Goal: Find contact information: Find contact information

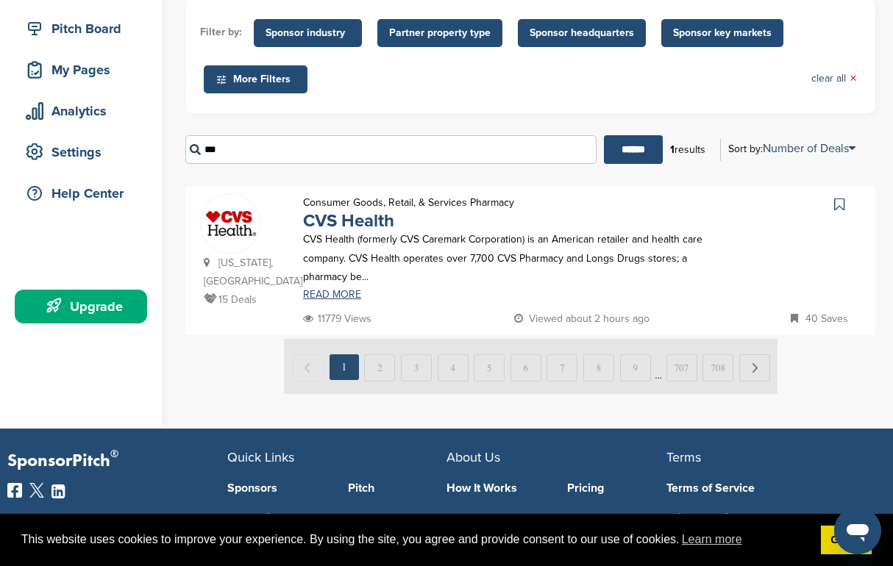
click at [319, 160] on input "***" at bounding box center [390, 149] width 411 height 29
type input "*********"
click at [604, 135] on input "******" at bounding box center [633, 149] width 59 height 29
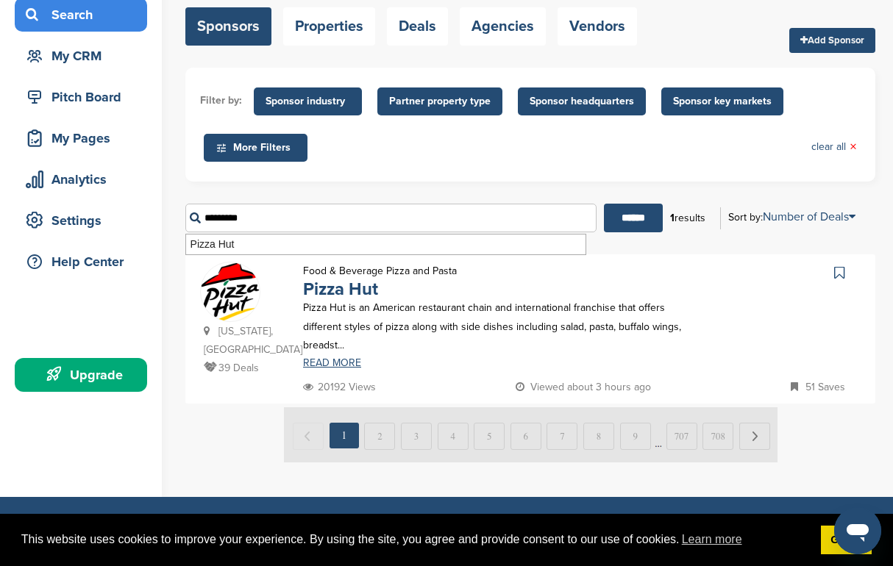
scroll to position [128, 0]
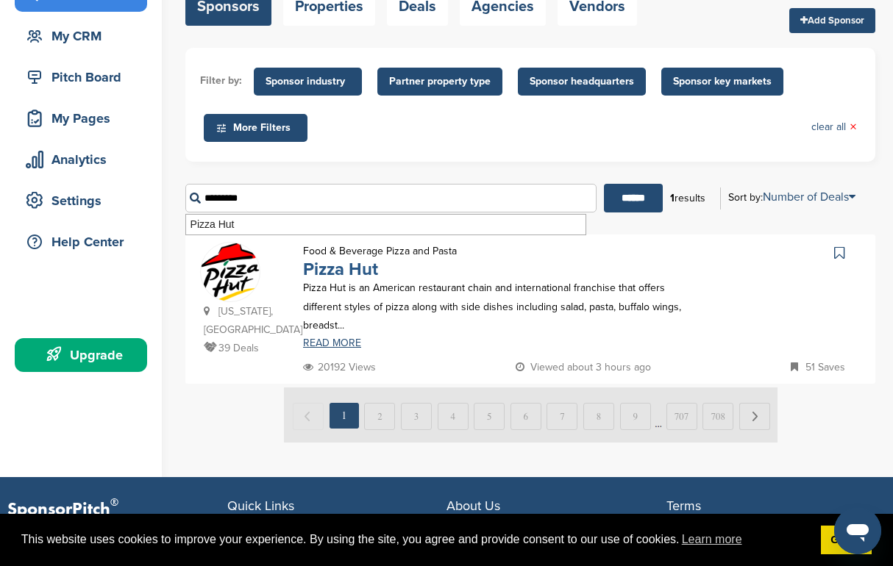
click at [328, 262] on link "Pizza Hut" at bounding box center [340, 269] width 75 height 21
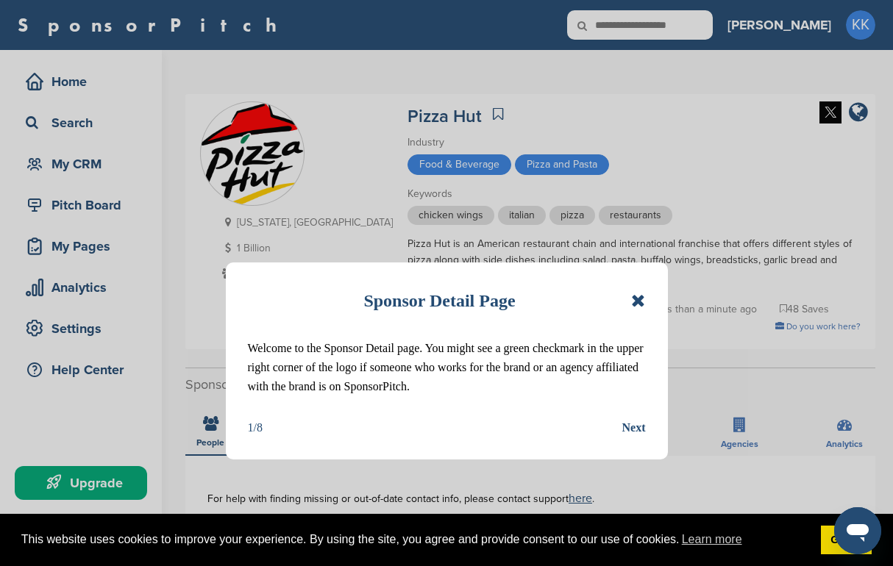
click at [636, 299] on icon at bounding box center [638, 301] width 14 height 18
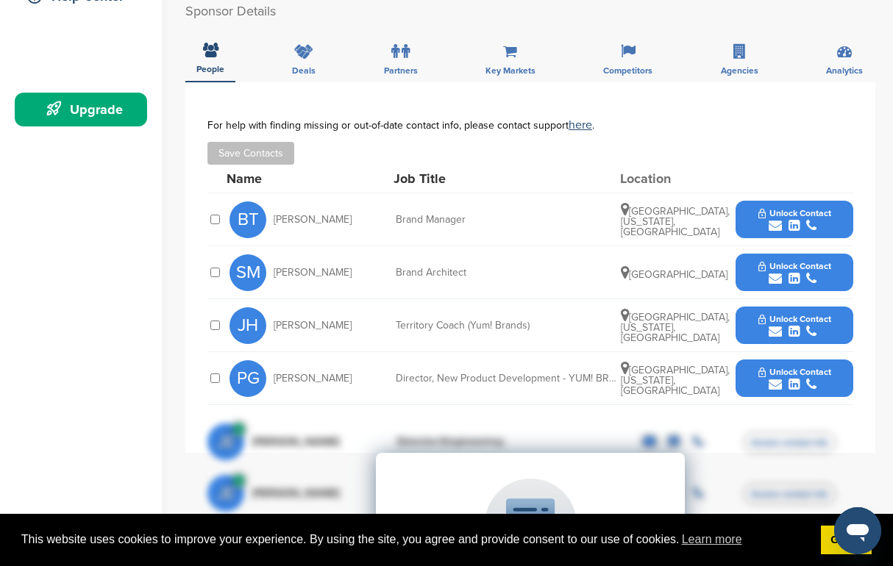
scroll to position [369, 0]
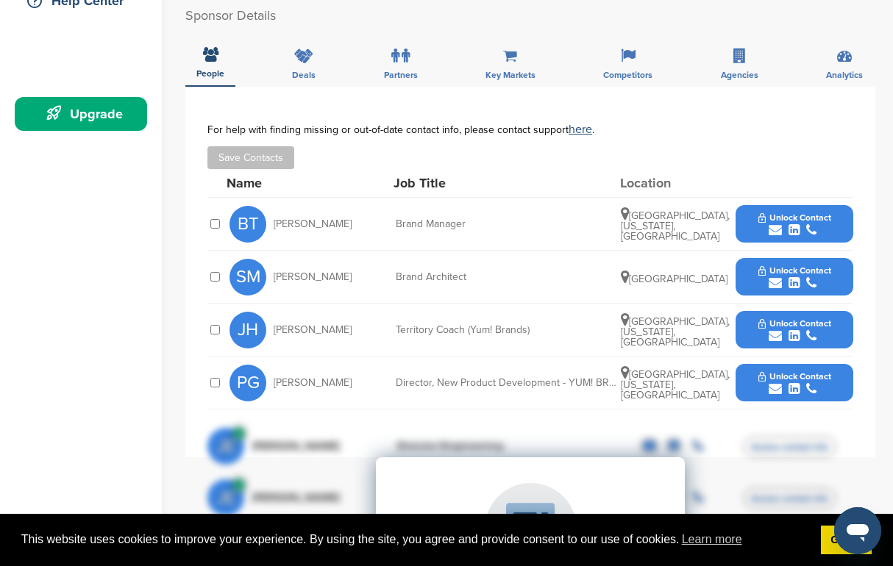
click at [776, 224] on icon "submit" at bounding box center [775, 230] width 13 height 13
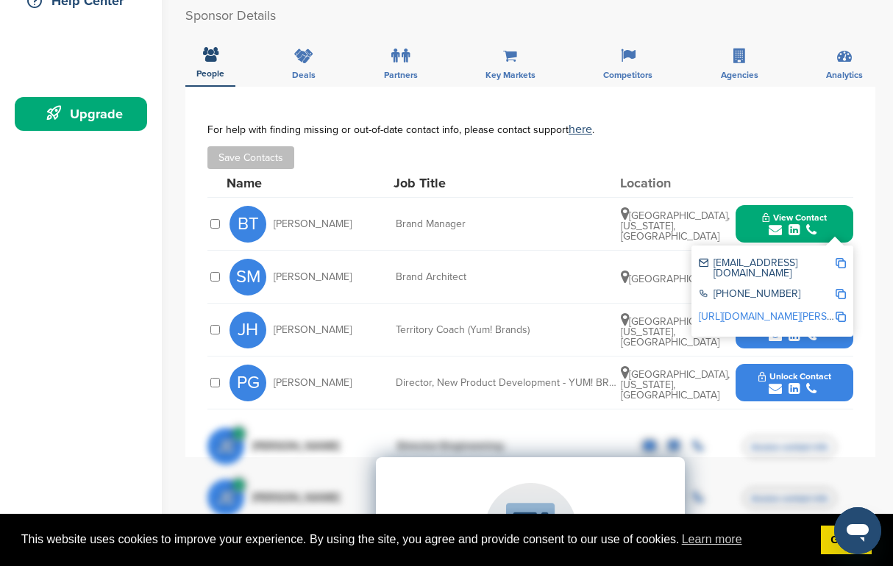
drag, startPoint x: 356, startPoint y: 209, endPoint x: 269, endPoint y: 208, distance: 87.6
click at [269, 208] on div "BT [PERSON_NAME]" at bounding box center [311, 224] width 162 height 37
copy div "[PERSON_NAME]"
click at [750, 258] on div "[EMAIL_ADDRESS][DOMAIN_NAME]" at bounding box center [767, 268] width 136 height 21
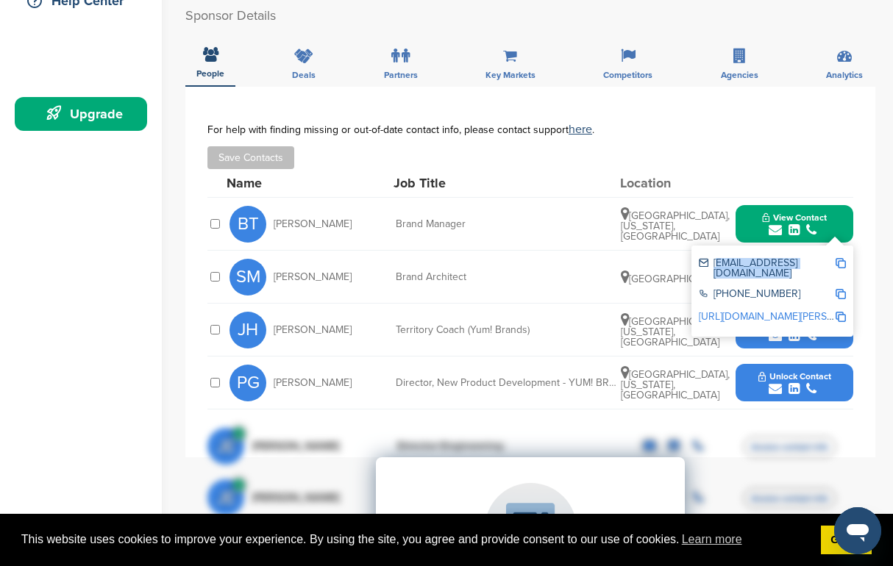
click at [750, 258] on div "[EMAIL_ADDRESS][DOMAIN_NAME]" at bounding box center [767, 268] width 136 height 21
copy div "[EMAIL_ADDRESS][DOMAIN_NAME]"
click at [289, 206] on div "BT [PERSON_NAME]" at bounding box center [311, 224] width 162 height 37
click at [289, 219] on span "[PERSON_NAME]" at bounding box center [313, 224] width 78 height 10
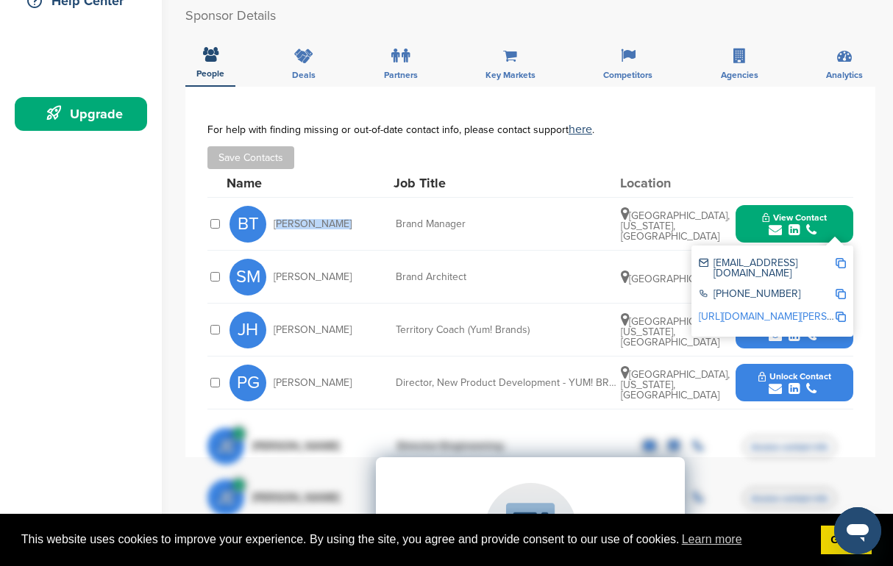
click at [289, 219] on span "[PERSON_NAME]" at bounding box center [313, 224] width 78 height 10
copy div "[PERSON_NAME]"
click at [539, 304] on div "[PERSON_NAME] Territory Coach (Yum! Brands) [GEOGRAPHIC_DATA], [US_STATE], [GEO…" at bounding box center [542, 330] width 624 height 52
click at [511, 255] on div "SM [PERSON_NAME] Brand Architect [GEOGRAPHIC_DATA] Unlock Contact" at bounding box center [542, 277] width 624 height 52
click at [505, 378] on div "Director, New Product Development - YUM! BRANDS" at bounding box center [506, 383] width 221 height 10
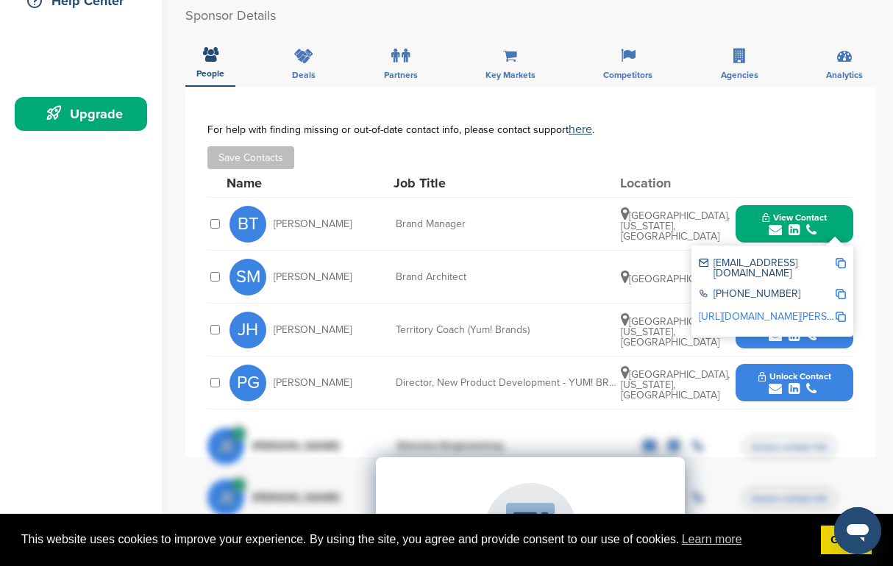
click at [505, 378] on div "Director, New Product Development - YUM! BRANDS" at bounding box center [506, 383] width 221 height 10
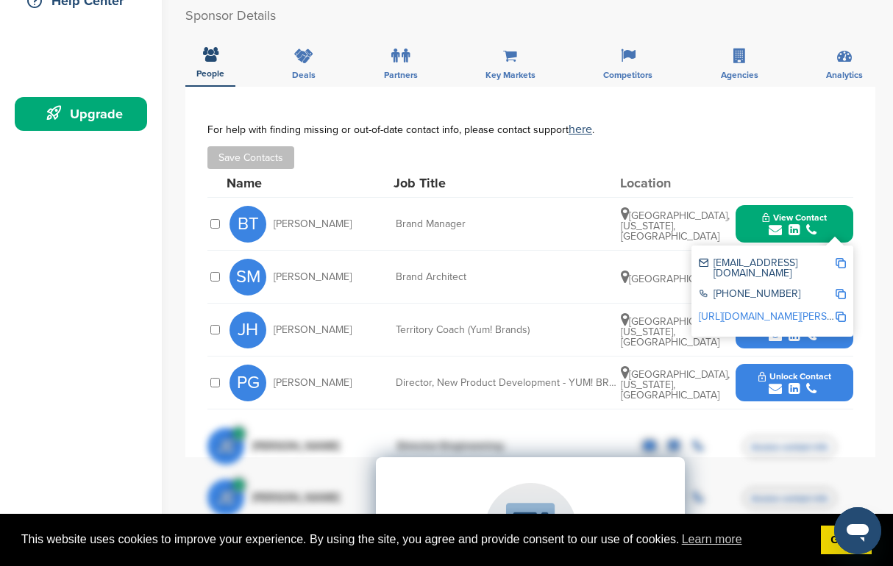
click at [636, 251] on div "SM [PERSON_NAME] Brand Architect [GEOGRAPHIC_DATA] Unlock Contact" at bounding box center [542, 277] width 624 height 52
click at [555, 272] on div "Brand Architect" at bounding box center [506, 277] width 221 height 10
click at [633, 129] on div "For help with finding missing or out-of-date contact info, please contact suppo…" at bounding box center [530, 147] width 646 height 46
click at [856, 173] on div "**********" at bounding box center [530, 272] width 690 height 371
click at [774, 330] on button "Unlock Contact" at bounding box center [795, 330] width 108 height 44
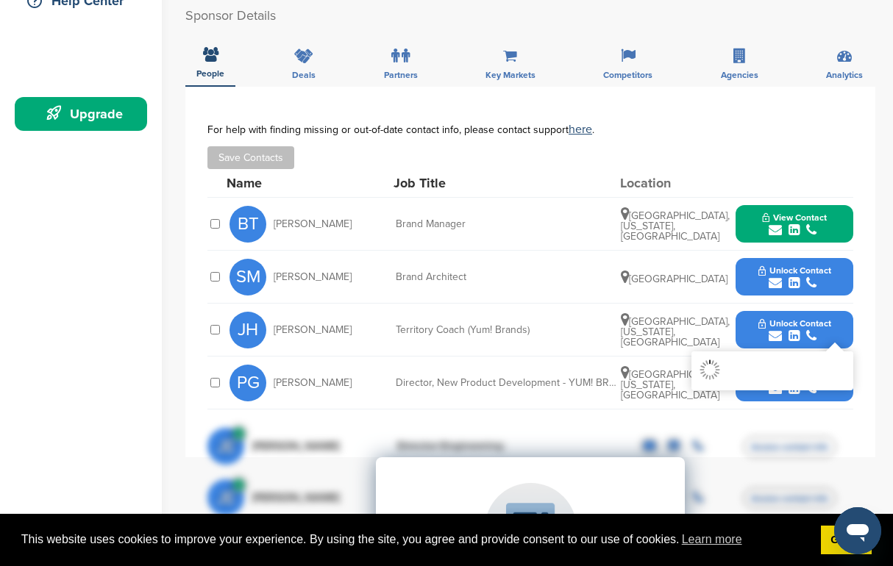
click at [772, 330] on icon "submit" at bounding box center [775, 336] width 13 height 13
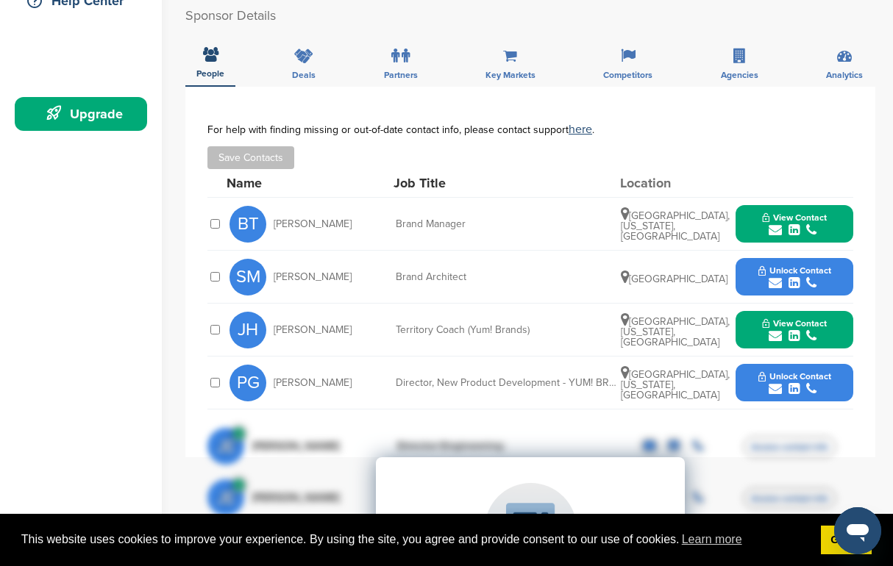
click at [774, 330] on icon "submit" at bounding box center [775, 336] width 13 height 13
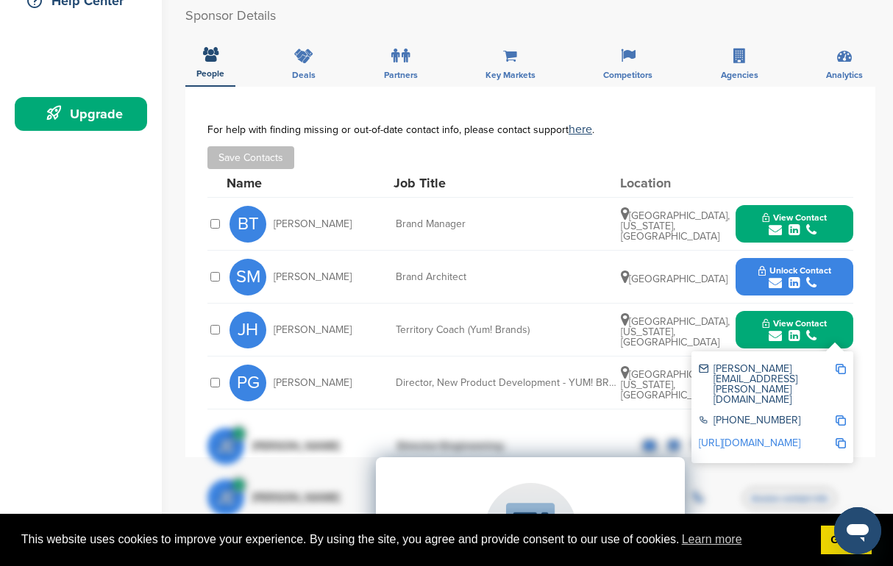
click at [775, 277] on icon "submit" at bounding box center [775, 283] width 13 height 13
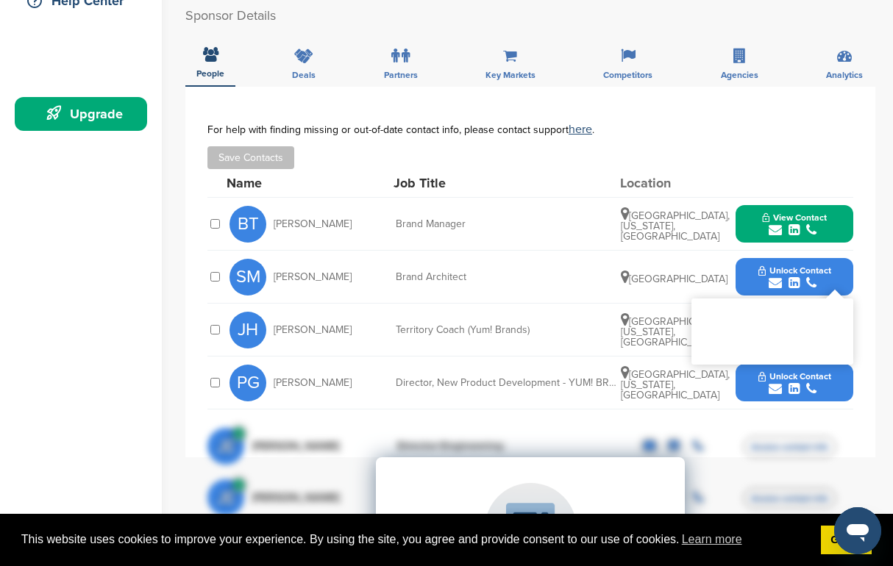
click at [772, 277] on icon "submit" at bounding box center [775, 283] width 13 height 13
click at [774, 277] on icon "submit" at bounding box center [775, 283] width 13 height 13
click at [773, 383] on icon "submit" at bounding box center [775, 389] width 13 height 13
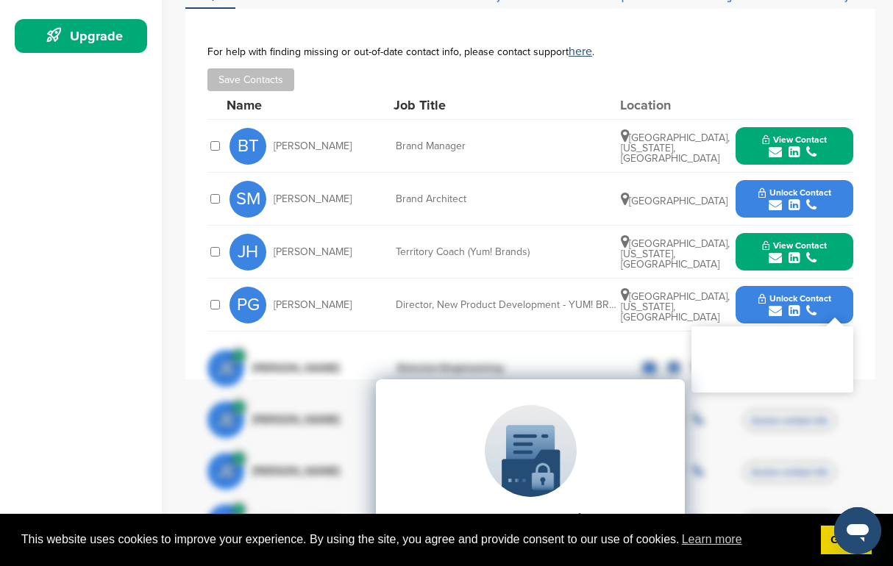
scroll to position [465, 0]
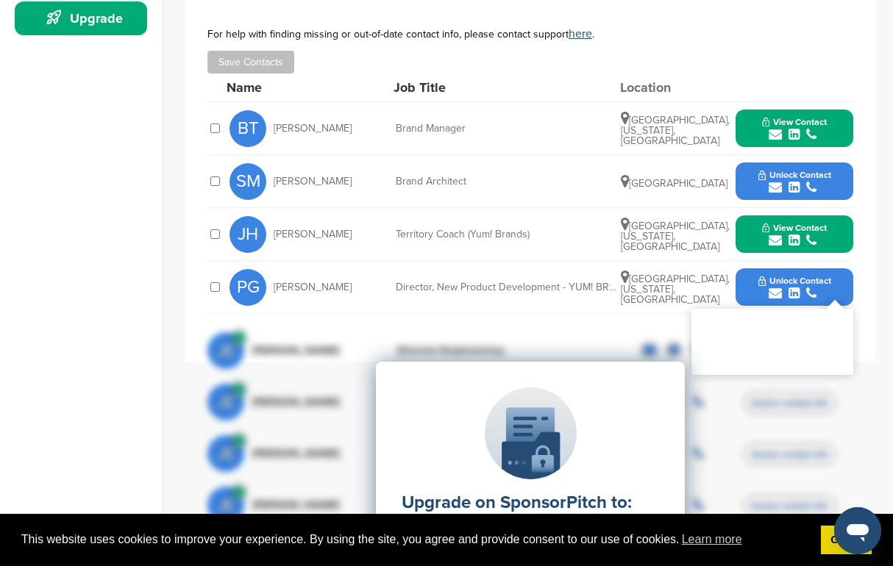
click at [777, 309] on div "You have unlocked the maximum number of profiles this month. Change your subscr…" at bounding box center [773, 342] width 162 height 66
click at [777, 181] on icon "submit" at bounding box center [775, 187] width 13 height 13
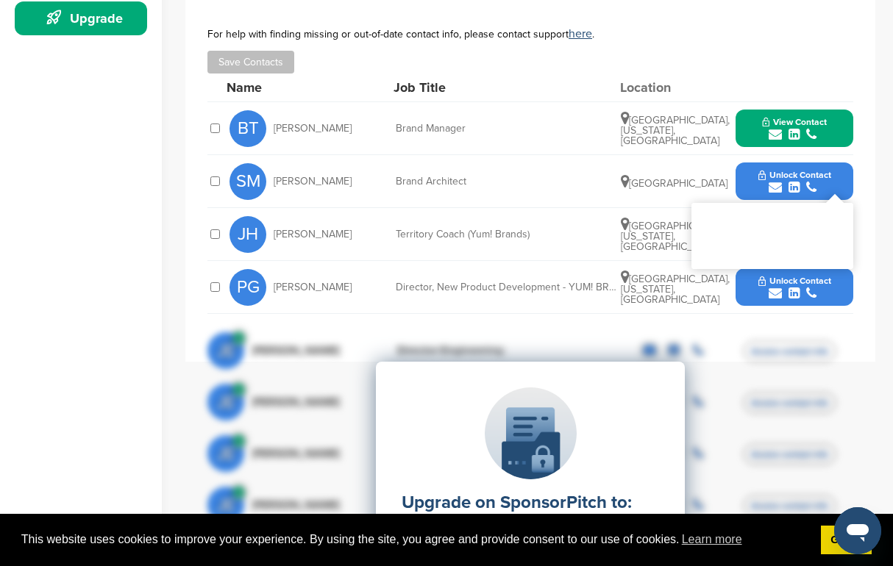
click at [763, 160] on button "Unlock Contact" at bounding box center [795, 182] width 108 height 44
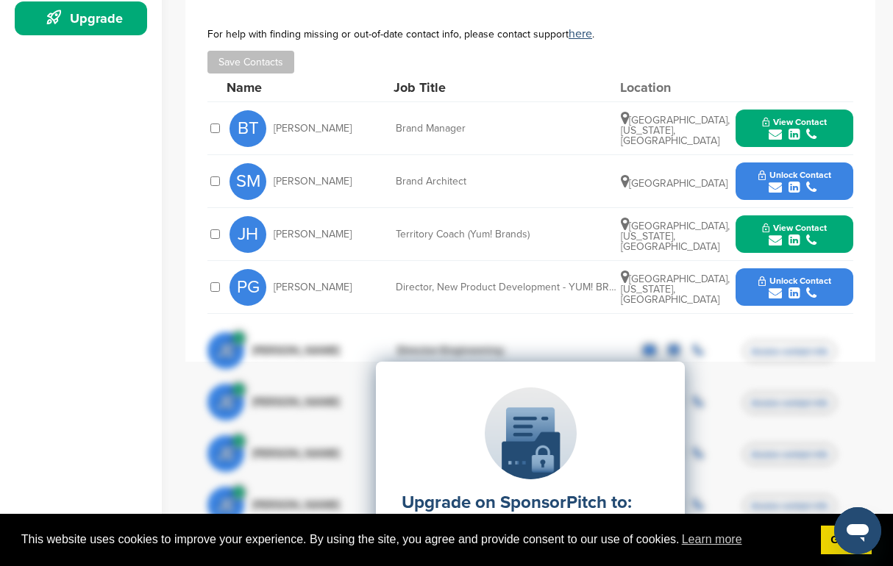
click at [761, 170] on span "Unlock Contact" at bounding box center [795, 175] width 73 height 10
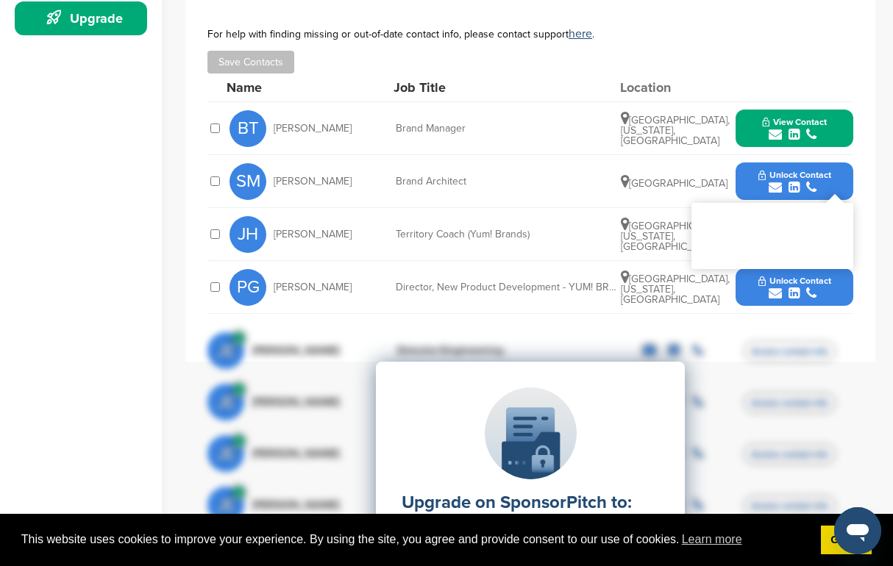
click at [775, 128] on icon "submit" at bounding box center [775, 134] width 13 height 13
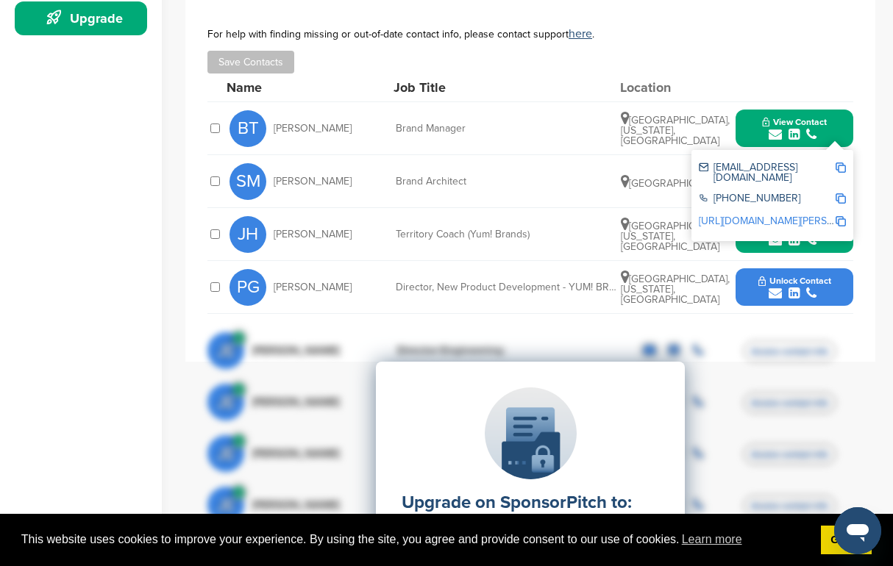
click at [679, 220] on span "[GEOGRAPHIC_DATA], [US_STATE], [GEOGRAPHIC_DATA]" at bounding box center [675, 236] width 109 height 33
click at [770, 287] on icon "submit" at bounding box center [775, 293] width 13 height 13
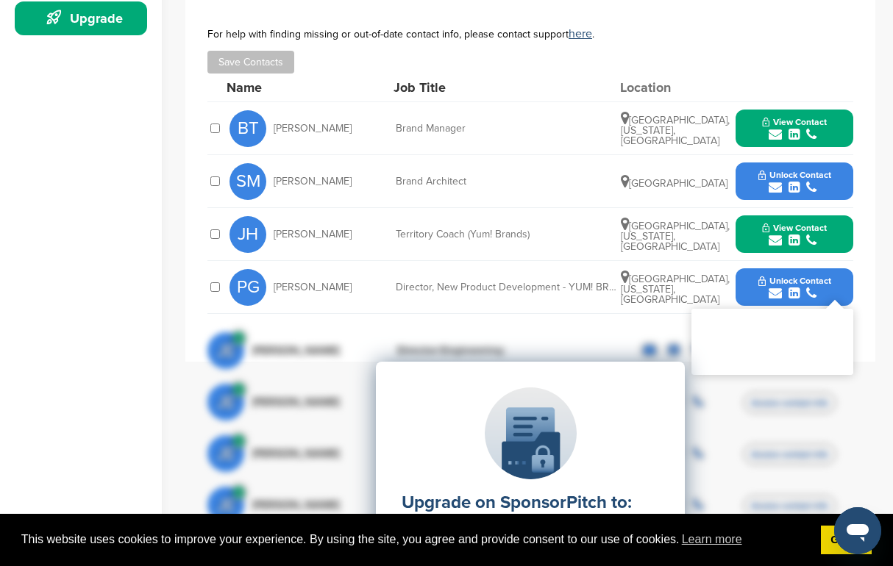
click at [781, 234] on icon "submit" at bounding box center [775, 240] width 13 height 13
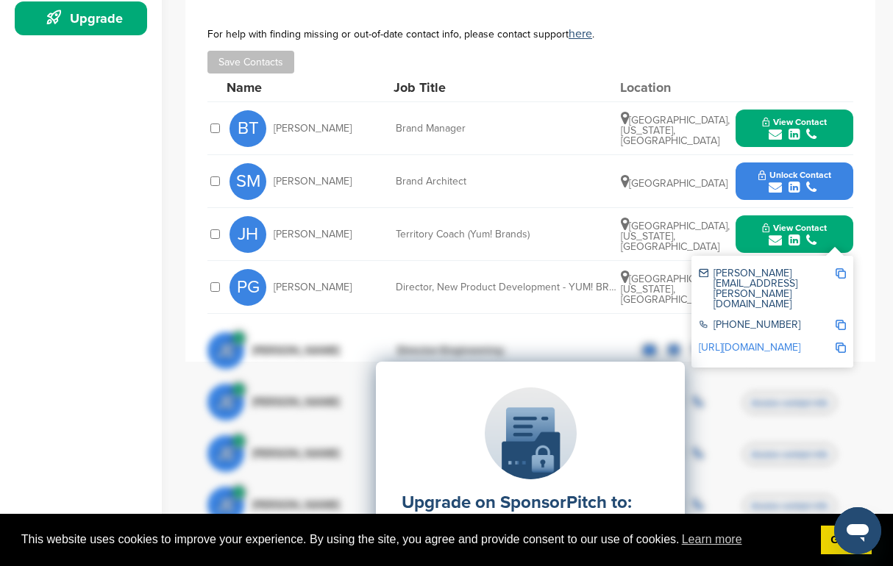
click at [772, 181] on icon "submit" at bounding box center [775, 187] width 13 height 13
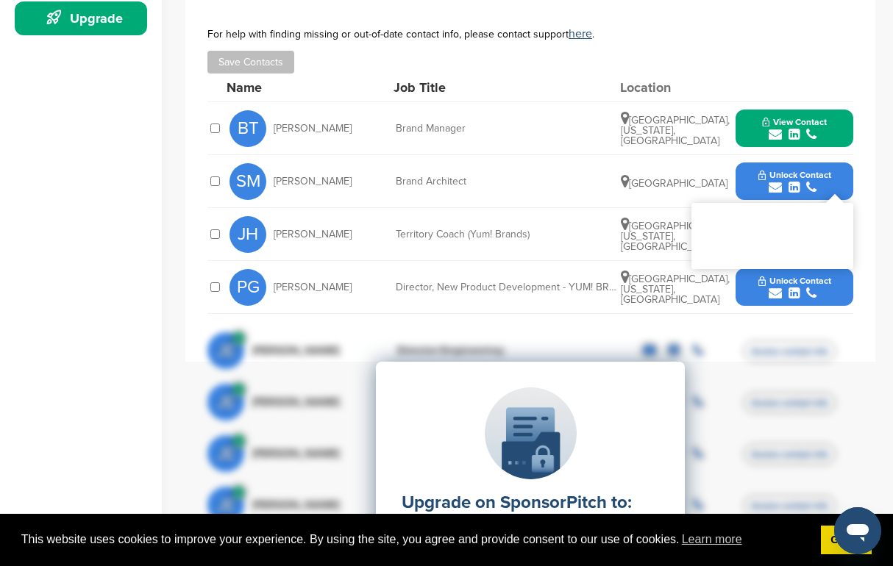
click at [623, 270] on icon at bounding box center [625, 277] width 8 height 15
click at [766, 219] on div "You have unlocked the maximum number of profiles this month. Change your subscr…" at bounding box center [773, 236] width 162 height 66
click at [554, 127] on div "BT [PERSON_NAME] Brand Manager [GEOGRAPHIC_DATA], [US_STATE], [GEOGRAPHIC_DATA]…" at bounding box center [542, 128] width 624 height 52
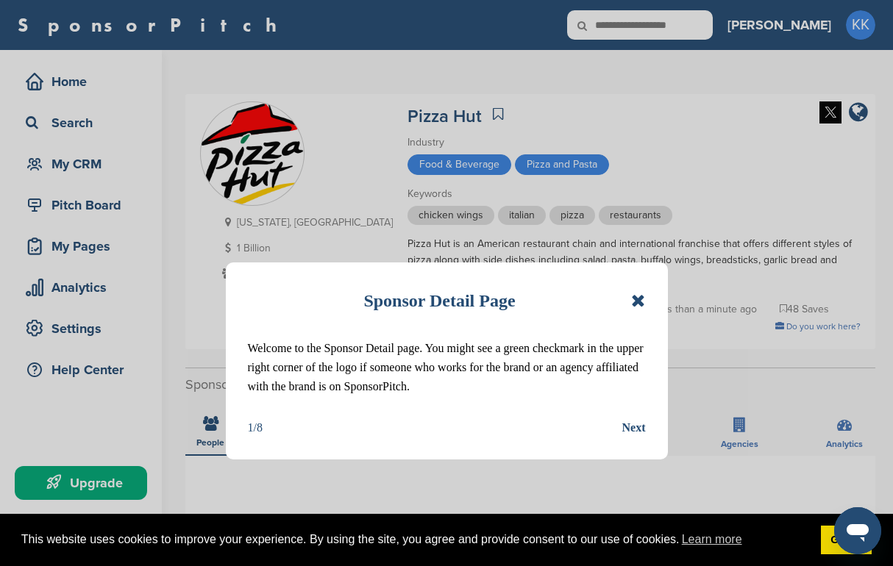
click at [642, 296] on icon at bounding box center [638, 301] width 14 height 18
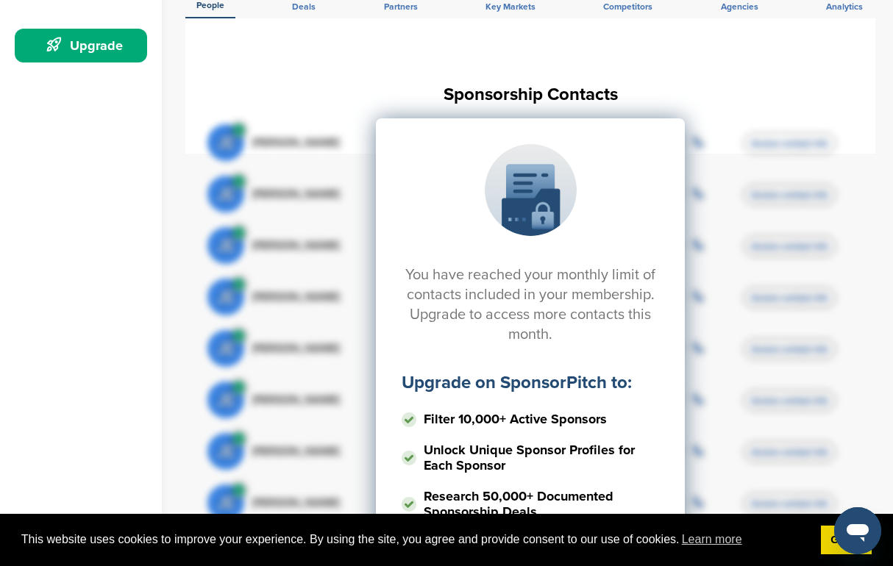
scroll to position [439, 0]
